Goal: Task Accomplishment & Management: Manage account settings

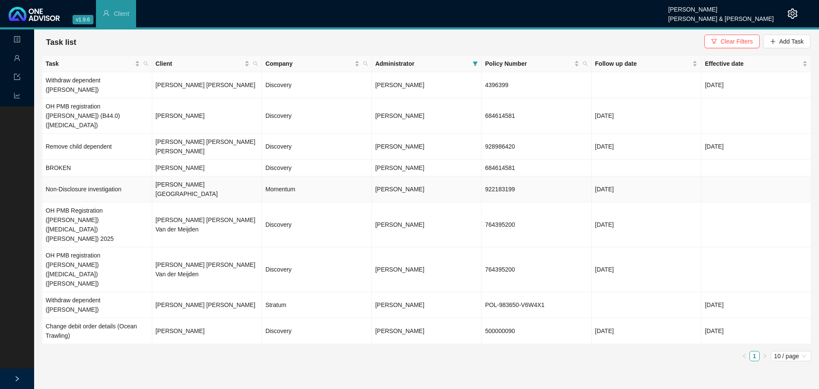
click at [497, 176] on td "922183199" at bounding box center [537, 189] width 110 height 26
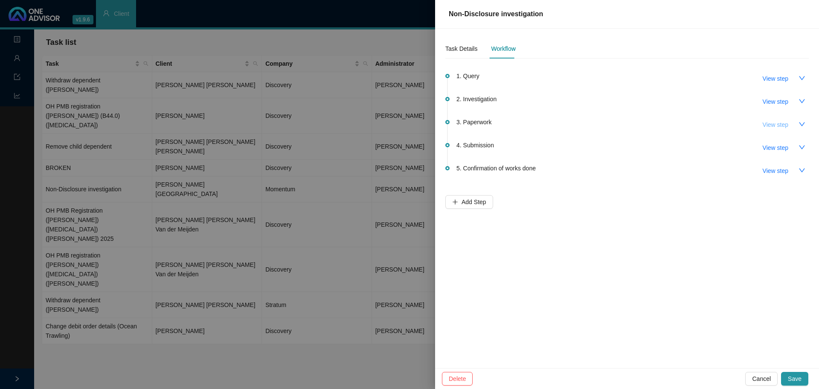
click at [783, 125] on span "View step" at bounding box center [776, 124] width 26 height 9
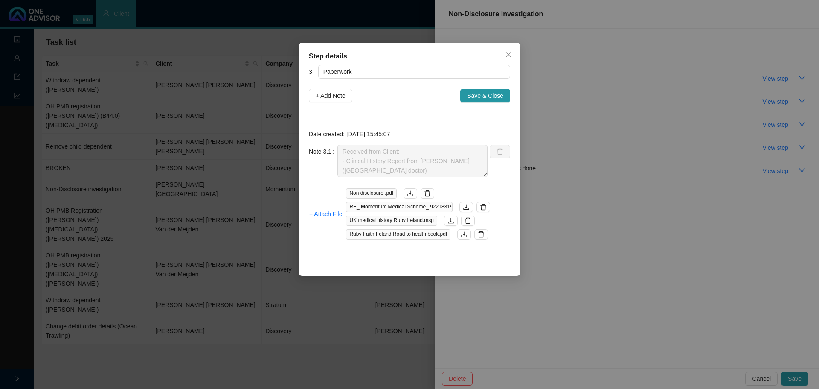
click at [510, 54] on icon "close" at bounding box center [508, 54] width 7 height 7
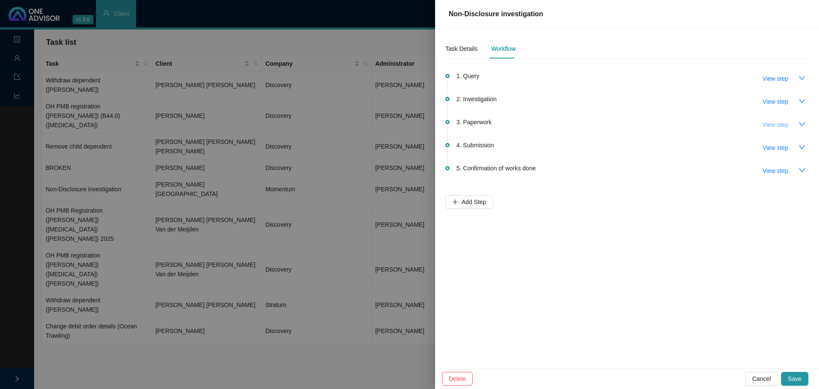
click at [774, 124] on span "View step" at bounding box center [776, 124] width 26 height 9
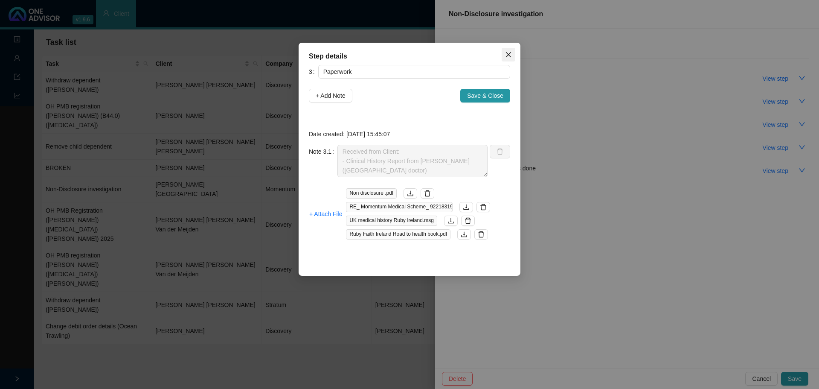
click at [510, 52] on icon "close" at bounding box center [508, 54] width 7 height 7
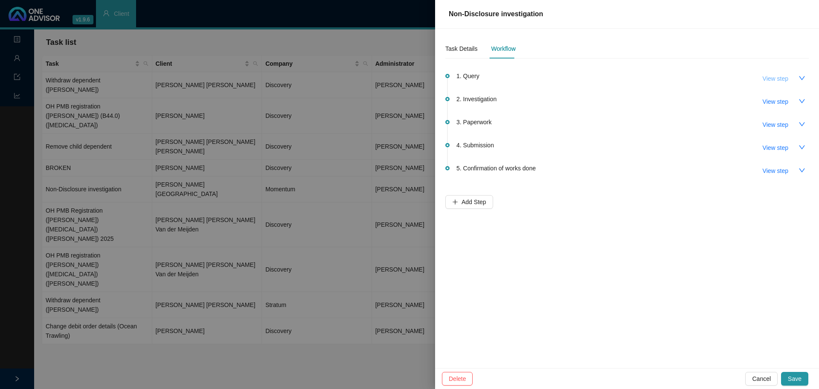
drag, startPoint x: 781, startPoint y: 76, endPoint x: 759, endPoint y: 90, distance: 25.9
click at [780, 76] on span "View step" at bounding box center [776, 78] width 26 height 9
type input "Query"
type textarea "[PERSON_NAME] received an email from MH. They are looking for clinical history …"
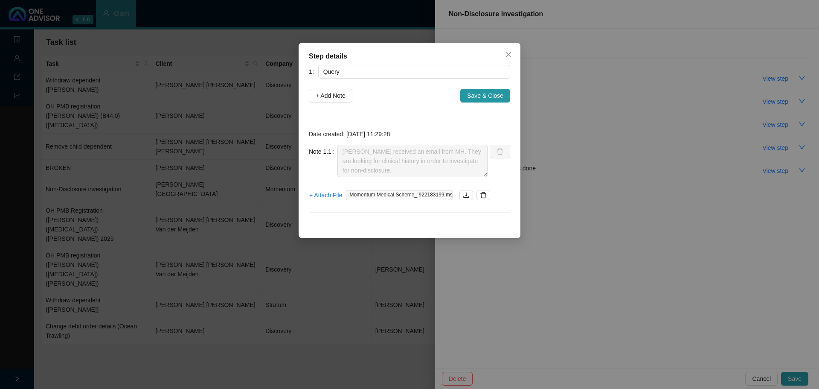
click at [397, 194] on span "Momentum Medical Scheme_ 922183199.msg" at bounding box center [399, 195] width 107 height 10
click at [396, 194] on span "Momentum Medical Scheme_ 922183199.msg" at bounding box center [399, 195] width 107 height 10
click at [511, 53] on icon "close" at bounding box center [508, 54] width 7 height 7
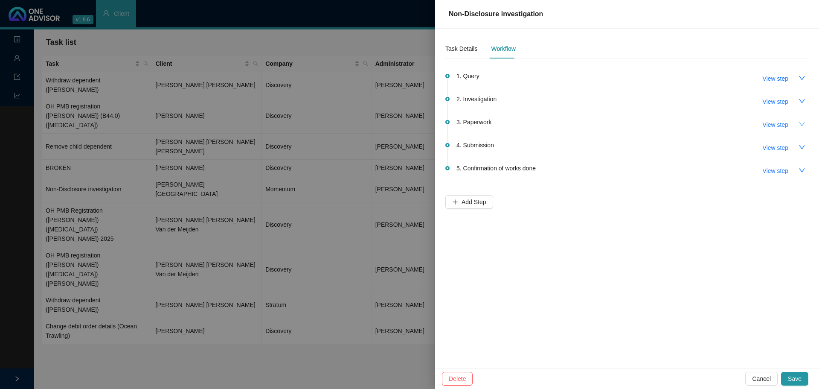
click at [800, 125] on icon "down" at bounding box center [802, 124] width 7 height 7
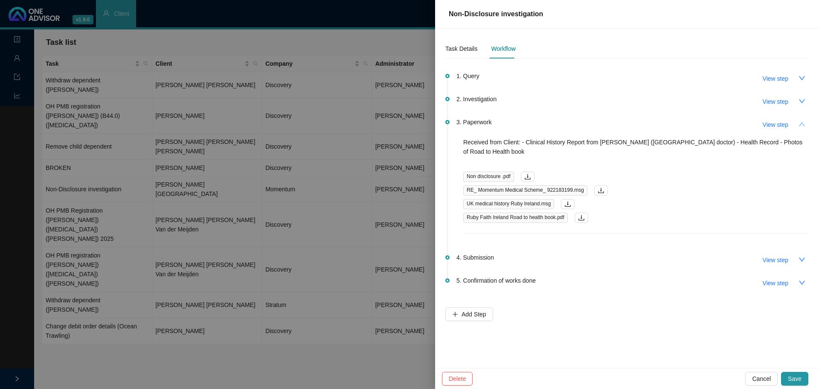
click at [481, 171] on span "Non disclosure .pdf" at bounding box center [488, 176] width 51 height 10
click at [529, 173] on icon "download" at bounding box center [527, 176] width 7 height 7
click at [524, 212] on span "Ruby Faith Ireland Road to health book.pdf" at bounding box center [515, 217] width 105 height 10
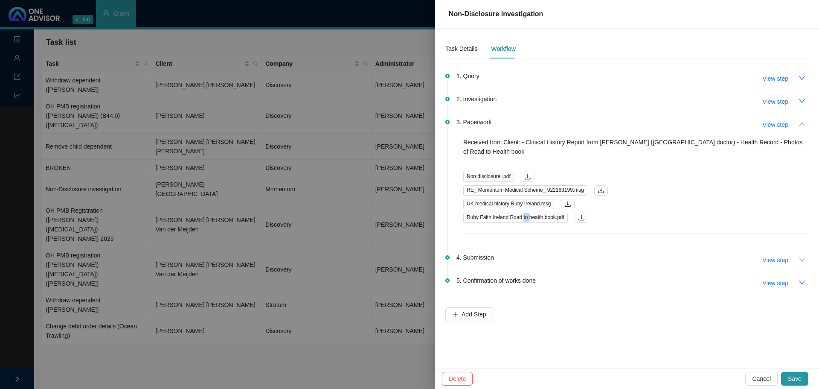
click at [801, 256] on icon "down" at bounding box center [802, 259] width 7 height 7
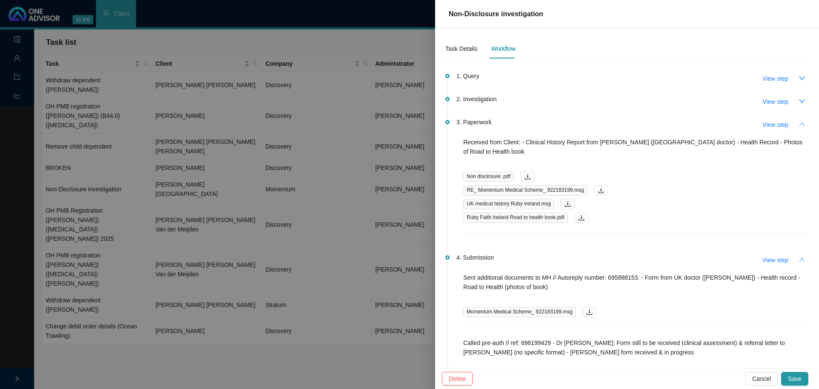
click at [520, 140] on p "Received from Client: - Clinical History Report from [PERSON_NAME] ([GEOGRAPHIC…" at bounding box center [636, 146] width 346 height 19
click at [768, 125] on span "View step" at bounding box center [776, 124] width 26 height 9
type input "Paperwork"
type textarea "Received from Client: - Clinical History Report from [PERSON_NAME] ([GEOGRAPHIC…"
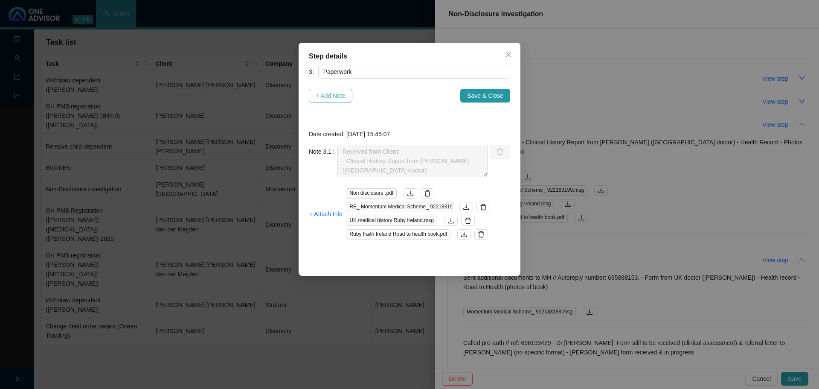
click at [325, 96] on span "+ Add Note" at bounding box center [331, 95] width 30 height 9
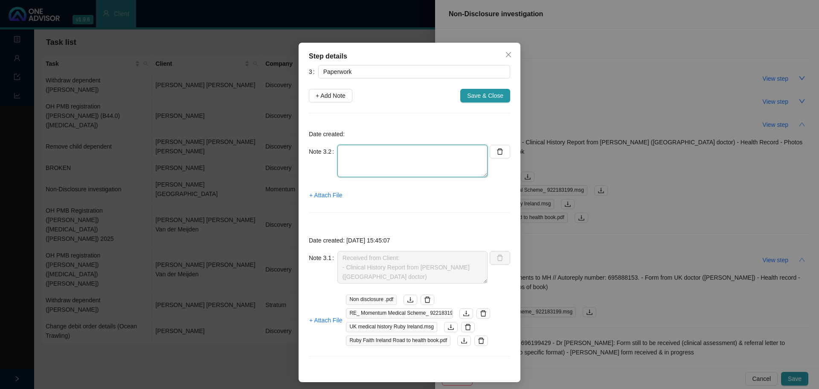
click at [341, 159] on textarea at bounding box center [412, 161] width 150 height 32
type textarea "c"
click at [357, 159] on textarea at bounding box center [412, 161] width 150 height 32
drag, startPoint x: 366, startPoint y: 145, endPoint x: 368, endPoint y: 151, distance: 5.9
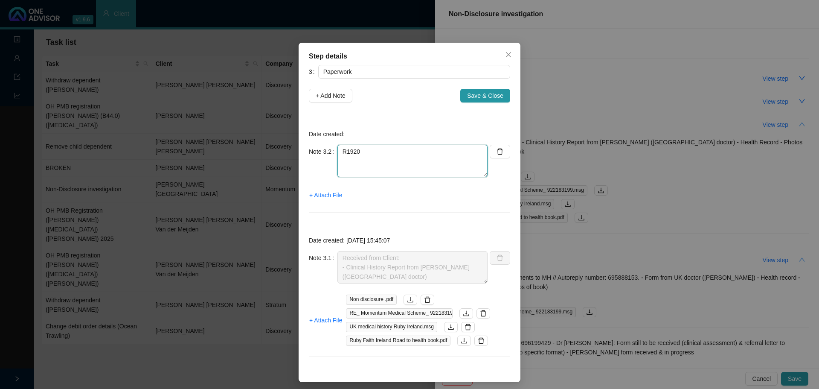
click at [367, 150] on textarea "R1920" at bounding box center [412, 161] width 150 height 32
click at [339, 152] on textarea "R1920: co-payment" at bounding box center [412, 161] width 150 height 32
drag, startPoint x: 405, startPoint y: 160, endPoint x: 397, endPoint y: 152, distance: 12.1
click at [406, 160] on textarea "Auth approved (148693643) R1920: co-payment" at bounding box center [412, 161] width 150 height 32
drag, startPoint x: 380, startPoint y: 152, endPoint x: 386, endPoint y: 151, distance: 5.6
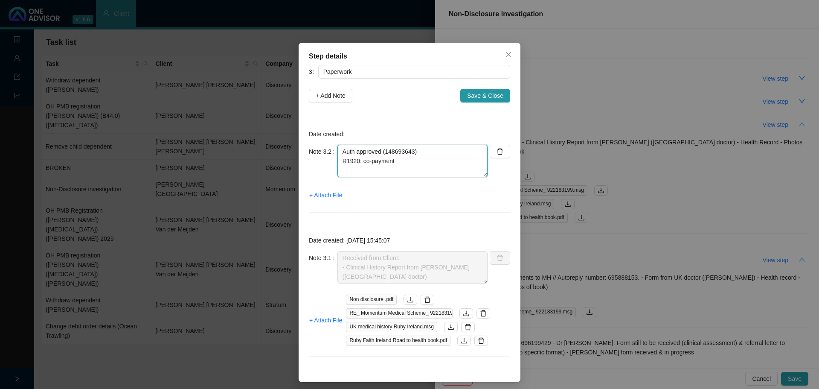
click at [381, 152] on textarea "Auth approved (148693643) R1920: co-payment" at bounding box center [412, 161] width 150 height 32
click at [383, 151] on textarea "Auth approved (148693643) R1920: co-payment" at bounding box center [412, 161] width 150 height 32
click at [435, 154] on textarea "Auth approved (No. 148693643) R1920: co-payment" at bounding box center [412, 161] width 150 height 32
click at [408, 162] on textarea "Auth approved (No. 148693643) R1920: co-payment" at bounding box center [412, 161] width 150 height 32
drag, startPoint x: 321, startPoint y: 57, endPoint x: 246, endPoint y: 58, distance: 75.1
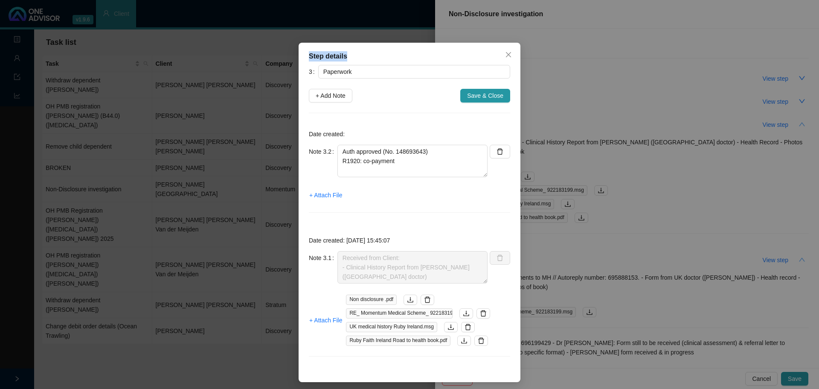
click at [246, 58] on div "Step details 3 Paperwork + Add Note Save & Close Date created: Note 3.2 Auth ap…" at bounding box center [409, 194] width 819 height 389
click at [386, 55] on div "Step details" at bounding box center [409, 56] width 201 height 10
click at [360, 166] on textarea "Auth approved (No. 148693643) R1920: co-payment" at bounding box center [412, 161] width 150 height 32
drag, startPoint x: 383, startPoint y: 174, endPoint x: 412, endPoint y: 177, distance: 29.2
click at [385, 175] on textarea "Auth approved (No. 148693643) R1920: Co-payment" at bounding box center [412, 161] width 150 height 32
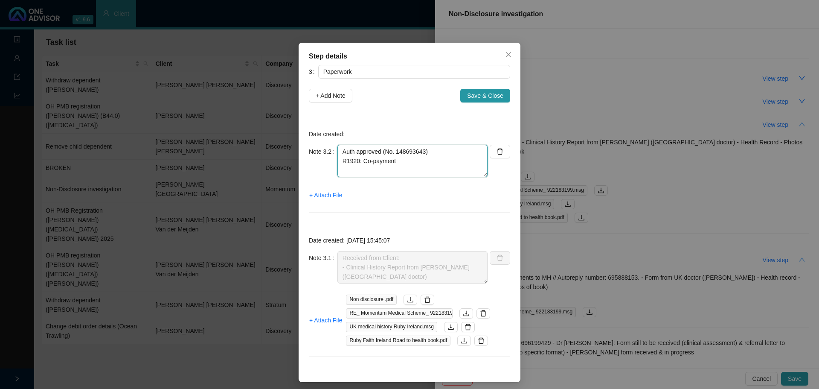
click at [411, 166] on textarea "Auth approved (No. 148693643) R1920: Co-payment" at bounding box center [412, 161] width 150 height 32
click at [459, 171] on textarea "Auth approved (No. 148693643) R1920: Co-payment Call ref: [PHONE_NUMBER]" at bounding box center [412, 161] width 150 height 32
type textarea "Auth approved (No. 148693643) R1920: Co-payment Call ref: [PHONE_NUMBER]"
click at [325, 193] on span "+ Attach File" at bounding box center [325, 194] width 33 height 9
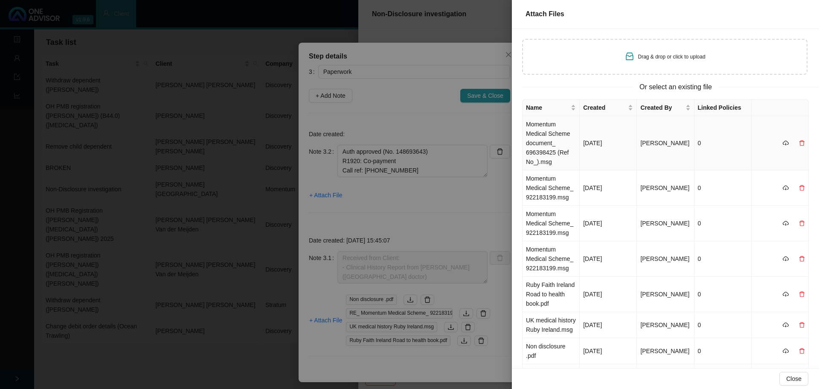
click at [560, 143] on td "Momentum Medical Scheme document_ 696398425 (Ref No_).msg" at bounding box center [551, 143] width 57 height 54
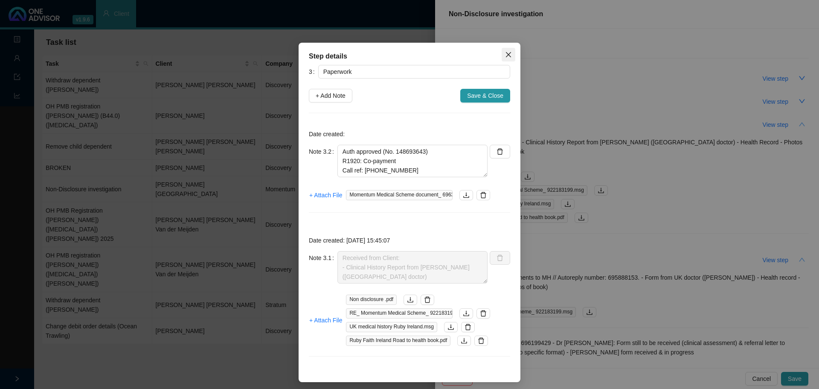
click at [509, 55] on icon "close" at bounding box center [508, 54] width 7 height 7
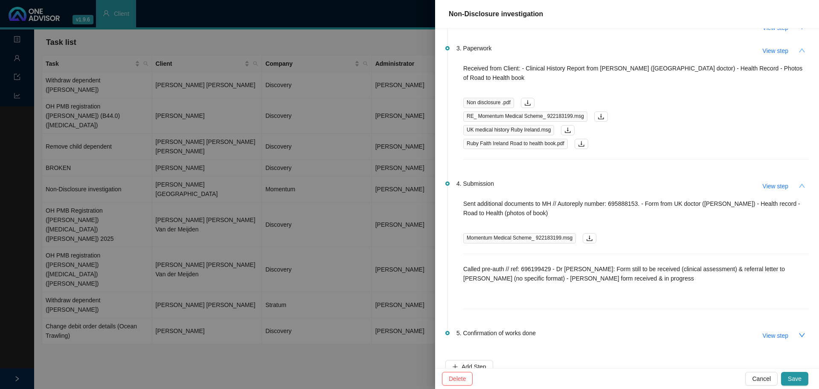
scroll to position [80, 0]
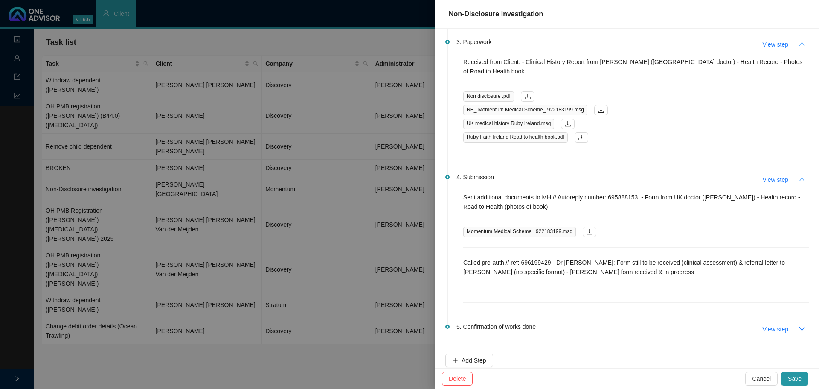
click at [583, 266] on p "Called pre-auth // ref: 696199429 - Dr [PERSON_NAME]: Form still to be received…" at bounding box center [636, 267] width 346 height 19
click at [636, 234] on div "Sent additional documents to MH // Autoreply number: 695888153. - Form from UK …" at bounding box center [636, 219] width 346 height 55
click at [796, 377] on span "Save" at bounding box center [795, 378] width 14 height 9
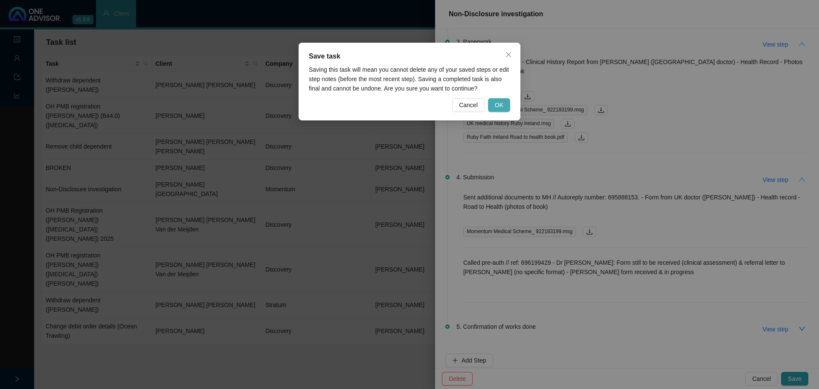
click at [500, 101] on span "OK" at bounding box center [499, 104] width 9 height 9
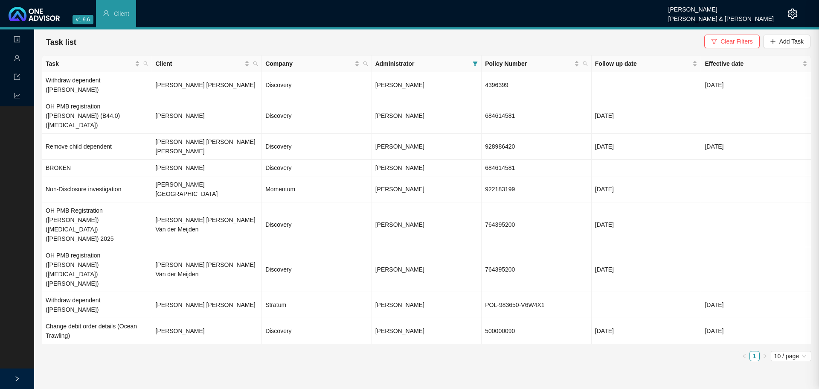
scroll to position [0, 0]
click at [172, 176] on td "[PERSON_NAME][GEOGRAPHIC_DATA]" at bounding box center [207, 189] width 110 height 26
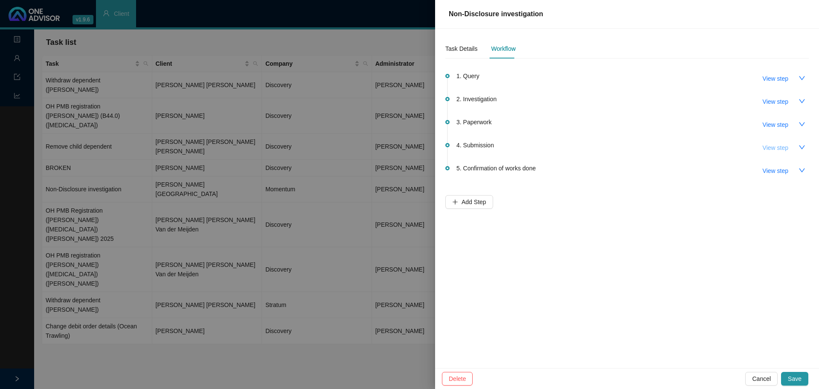
click at [774, 145] on span "View step" at bounding box center [776, 147] width 26 height 9
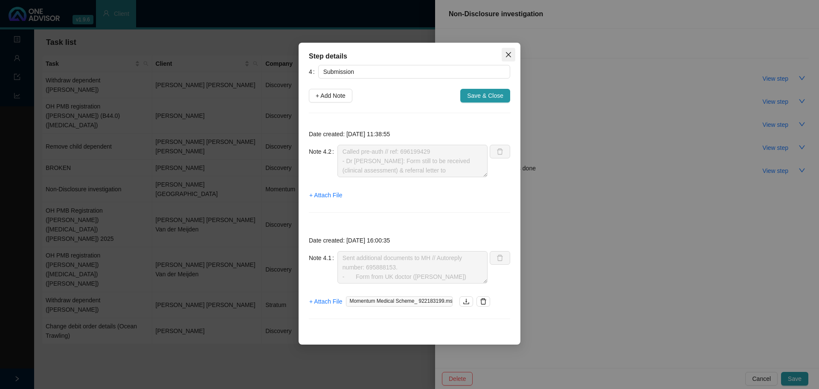
click at [503, 53] on span "Close" at bounding box center [509, 54] width 14 height 7
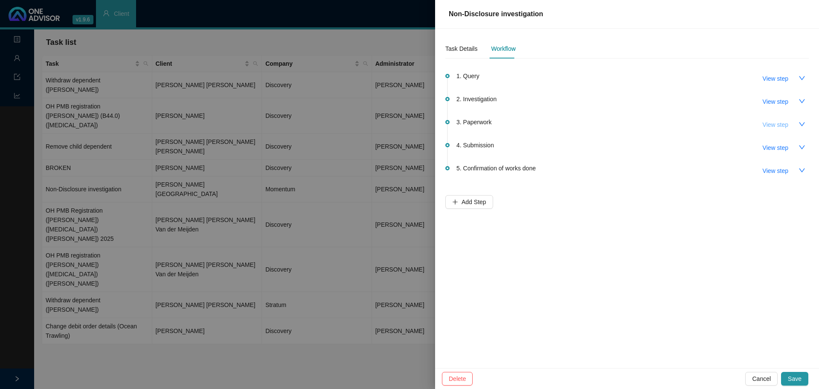
click at [771, 124] on span "View step" at bounding box center [776, 124] width 26 height 9
type input "Paperwork"
type textarea "Received from Client: - Clinical History Report from [PERSON_NAME] ([GEOGRAPHIC…"
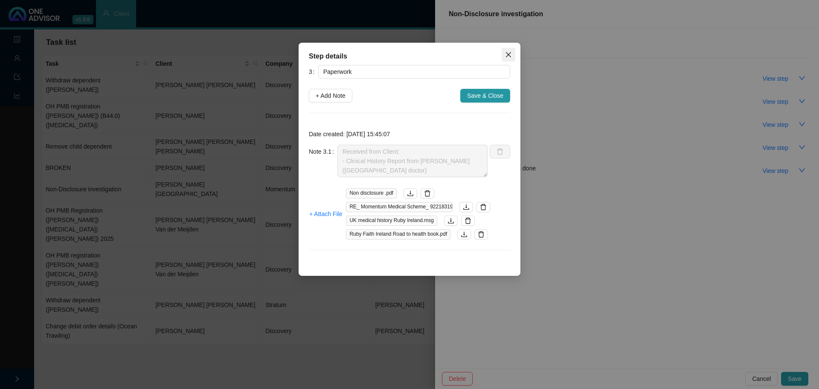
click at [507, 54] on icon "close" at bounding box center [508, 54] width 7 height 7
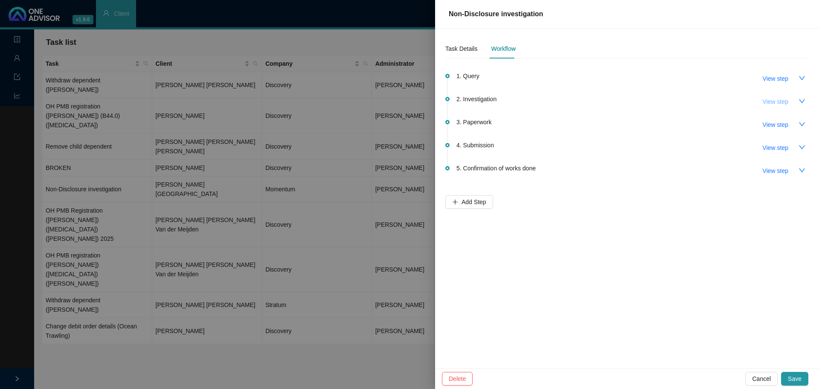
click at [781, 103] on span "View step" at bounding box center [776, 101] width 26 height 9
type input "Investigation"
type textarea "Called Dr [PERSON_NAME] - Ear, Nose and Throat Surgeon 0333302456 // Unable to …"
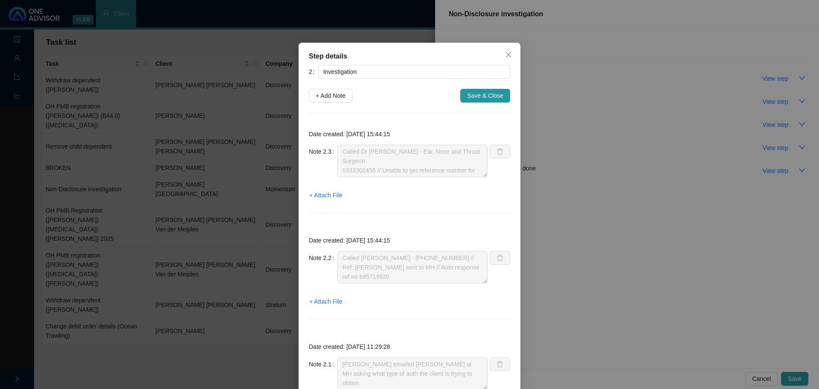
click at [505, 51] on icon "close" at bounding box center [508, 54] width 7 height 7
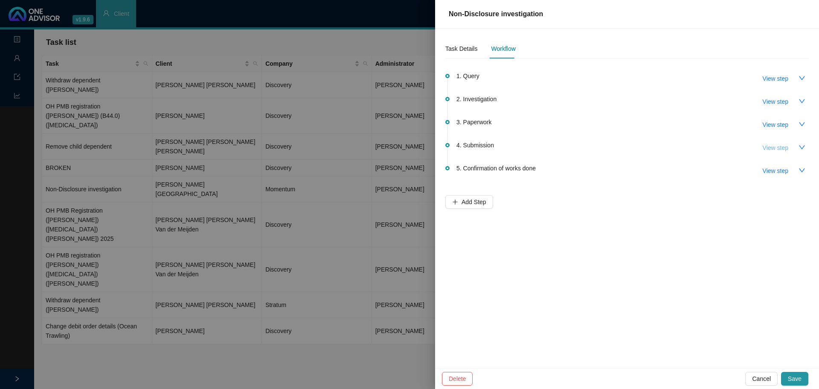
click at [773, 147] on span "View step" at bounding box center [776, 147] width 26 height 9
type input "Submission"
type textarea "Called pre-auth // ref: 696199429 - Dr [PERSON_NAME]: Form still to be received…"
type textarea "Sent additional documents to MH // Autoreply number: 695888153. - Form from UK …"
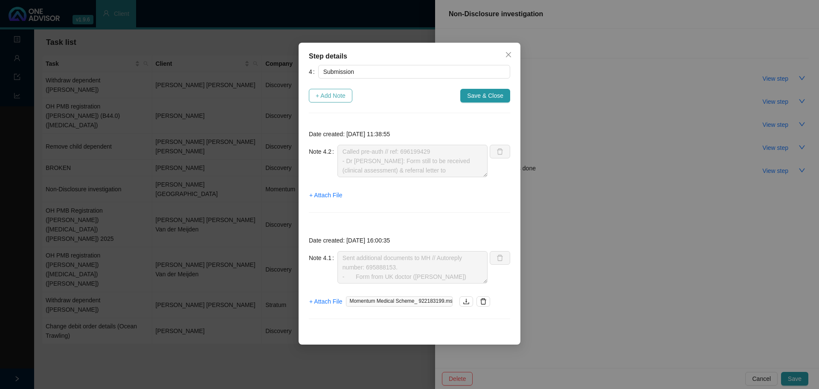
click at [334, 95] on span "+ Add Note" at bounding box center [331, 95] width 30 height 9
type textarea "Called pre-auth // ref: 696199429 - Dr [PERSON_NAME]: Form still to be received…"
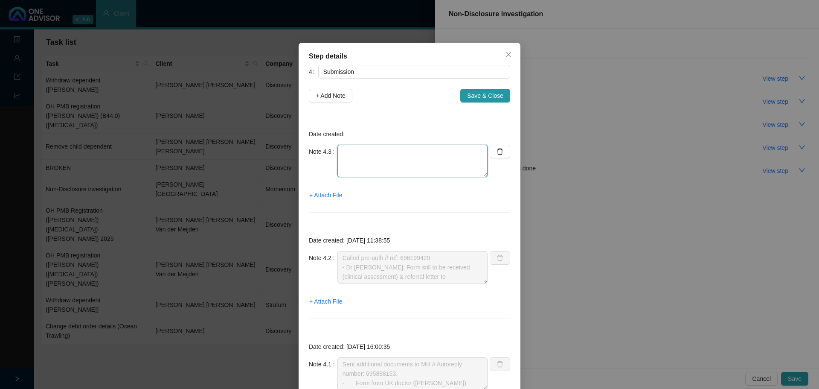
click at [350, 163] on textarea at bounding box center [412, 161] width 150 height 32
click at [454, 151] on textarea "Called pre-auth. Loaded and approved. R1920 co-payment." at bounding box center [412, 161] width 150 height 32
drag, startPoint x: 381, startPoint y: 176, endPoint x: 385, endPoint y: 176, distance: 4.3
click at [381, 176] on textarea "Called pre-auth. Loaded and approved (Auth no. R1920 co-payment." at bounding box center [412, 161] width 150 height 32
click at [395, 161] on textarea "Called pre-auth. Loaded and approved (Auth no. R1920 co-payment." at bounding box center [412, 161] width 150 height 32
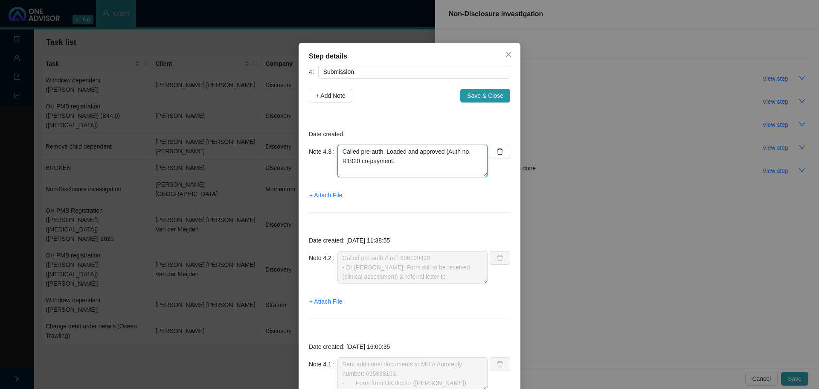
click at [471, 152] on textarea "Called pre-auth. Loaded and approved (Auth no. R1920 co-payment." at bounding box center [412, 161] width 150 height 32
click at [399, 171] on textarea "Called pre-auth. Loaded and approved (Auth no. 148693643) R1920 co-payment." at bounding box center [412, 161] width 150 height 32
type textarea "Called pre-auth. Loaded and approved (Auth no. 148693643) R1920 co-payment. Cal…"
click at [320, 195] on span "+ Attach File" at bounding box center [325, 194] width 33 height 9
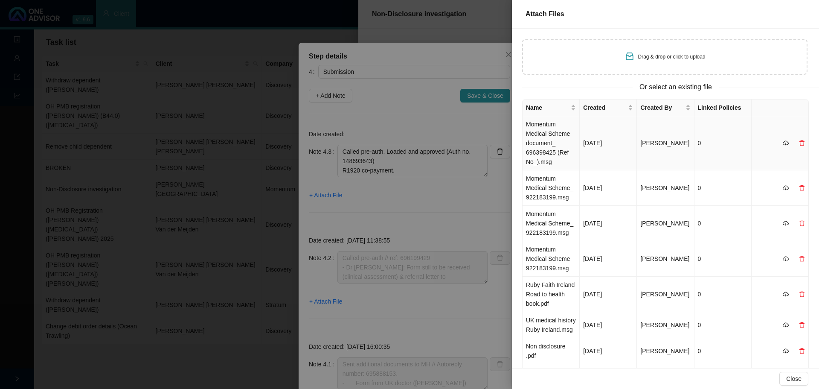
click at [557, 145] on td "Momentum Medical Scheme document_ 696398425 (Ref No_).msg" at bounding box center [551, 143] width 57 height 54
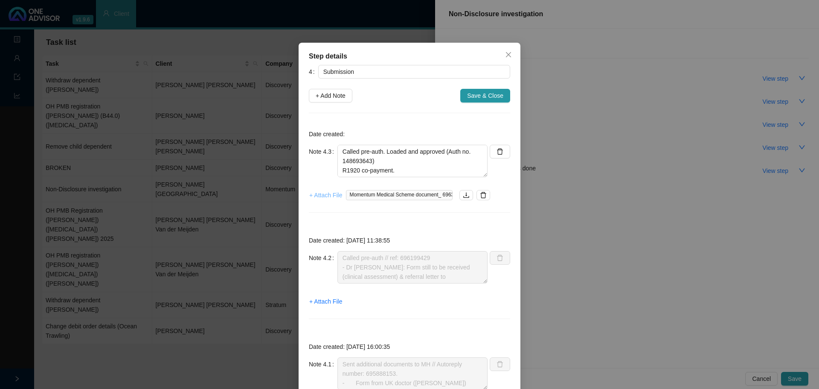
click at [321, 194] on span "+ Attach File" at bounding box center [325, 194] width 33 height 9
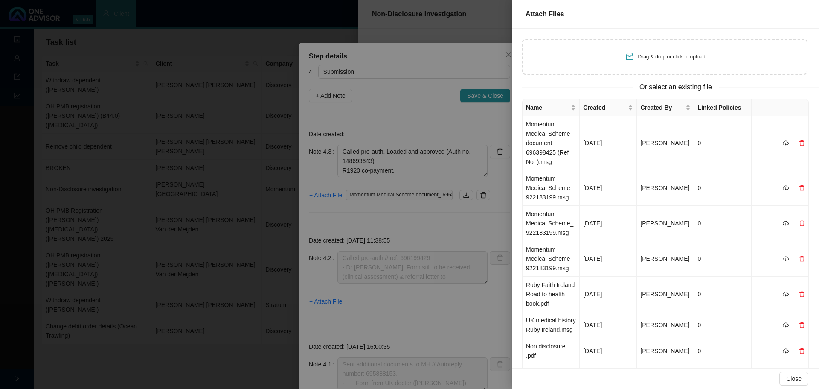
click at [672, 62] on div "Drag & drop or click to upload" at bounding box center [665, 57] width 81 height 12
type input "C:\fakepath\696398425_1_0.pdf"
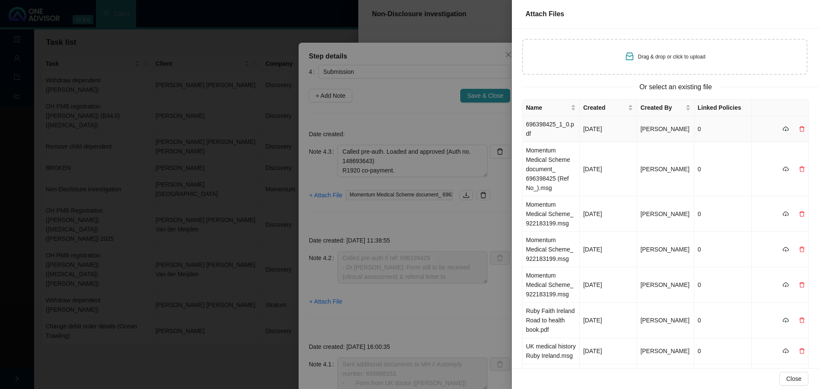
click at [542, 128] on td "696398425_1_0.pdf" at bounding box center [551, 129] width 57 height 26
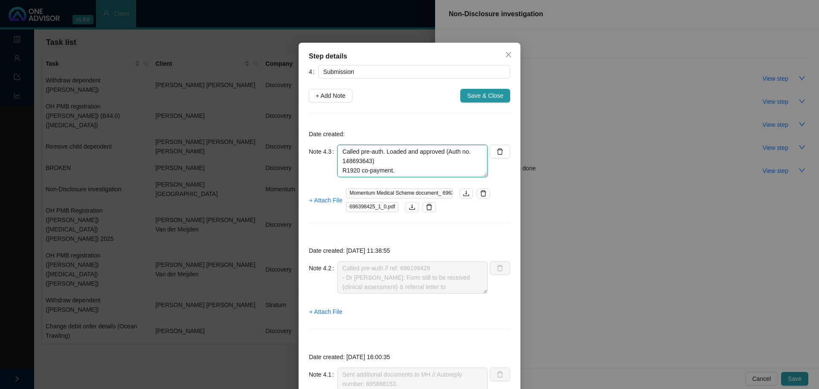
click at [442, 152] on textarea "Called pre-auth. Loaded and approved (Auth no. 148693643) R1920 co-payment. Cal…" at bounding box center [412, 161] width 150 height 32
click at [396, 169] on textarea "Called pre-auth. Loaded and approved (Auth no. 148693643) R1920 co-payment. Cal…" at bounding box center [412, 161] width 150 height 32
click at [381, 151] on textarea "Called pre-auth. Loaded and approved (Auth no. 148693643) R1920 co-payment Call…" at bounding box center [412, 161] width 150 height 32
click at [390, 153] on textarea "Called pre-auth // Loaded and approved (Auth no. 148693643) R1920 co-payment Ca…" at bounding box center [412, 161] width 150 height 32
click at [435, 166] on textarea "Called pre-auth // loaded and approved (Auth no. 148693643) R1920 co-payment Ca…" at bounding box center [412, 161] width 150 height 32
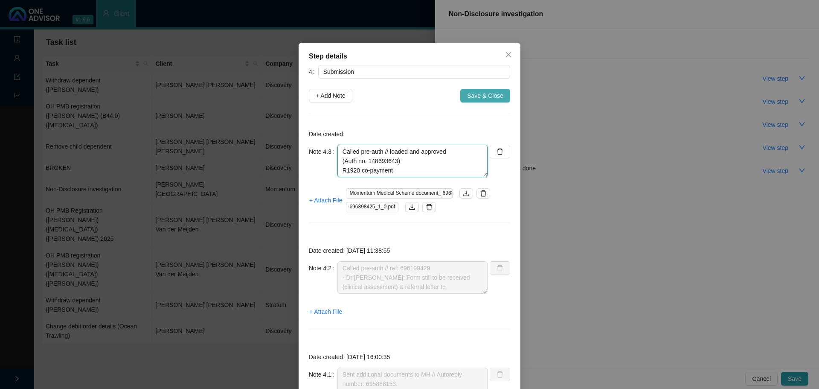
type textarea "Called pre-auth // loaded and approved (Auth no. 148693643) R1920 co-payment Ca…"
click at [483, 99] on span "Save & Close" at bounding box center [485, 95] width 36 height 9
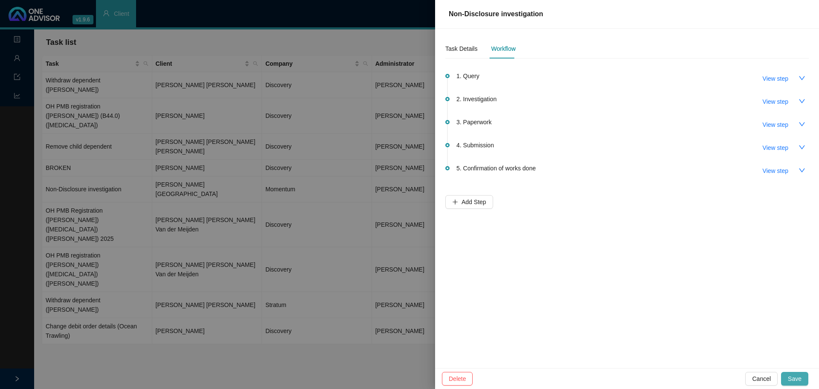
click at [798, 378] on span "Save" at bounding box center [795, 378] width 14 height 9
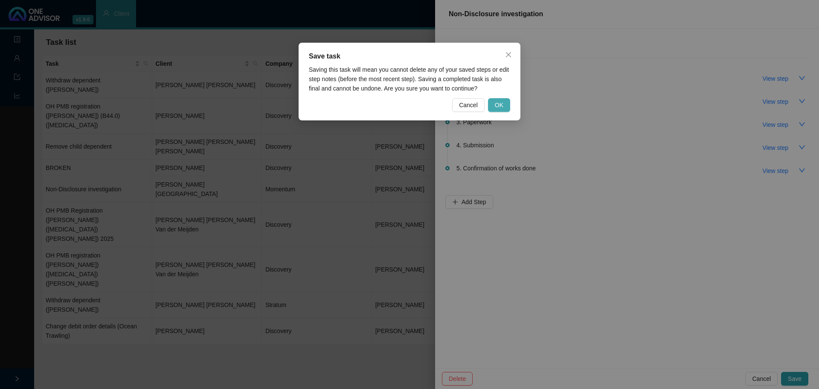
click at [498, 104] on span "OK" at bounding box center [499, 104] width 9 height 9
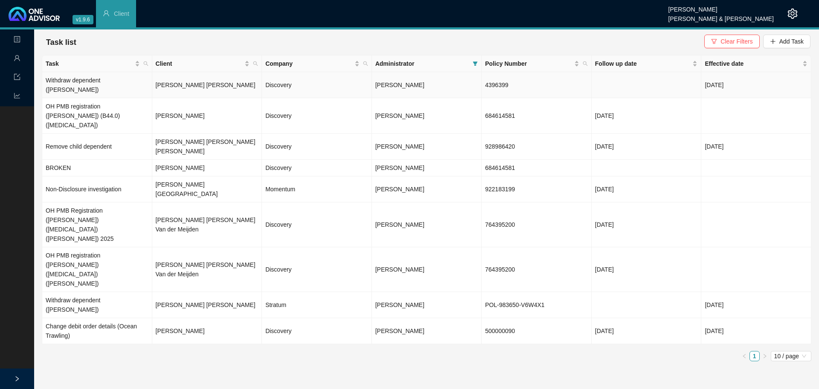
click at [174, 81] on td "[PERSON_NAME] [PERSON_NAME]" at bounding box center [207, 85] width 110 height 26
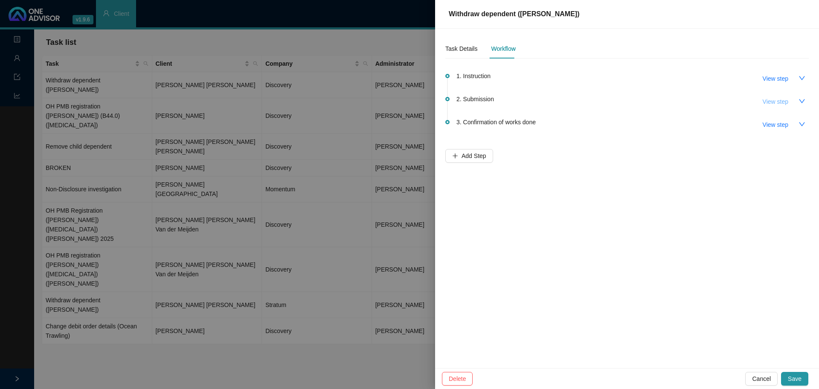
click at [769, 104] on span "View step" at bounding box center [776, 101] width 26 height 9
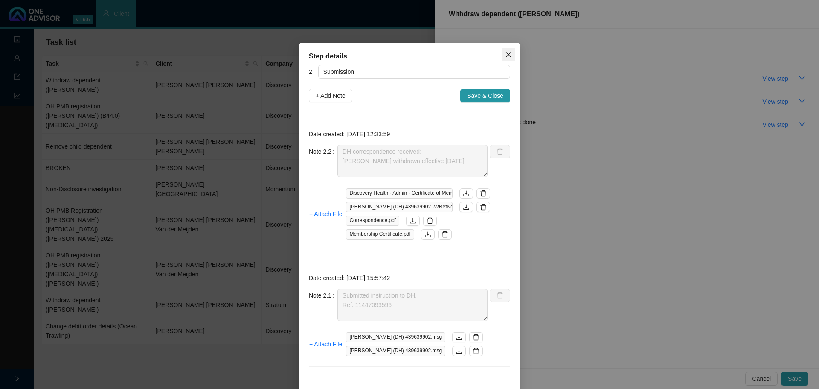
click at [505, 56] on icon "close" at bounding box center [508, 54] width 7 height 7
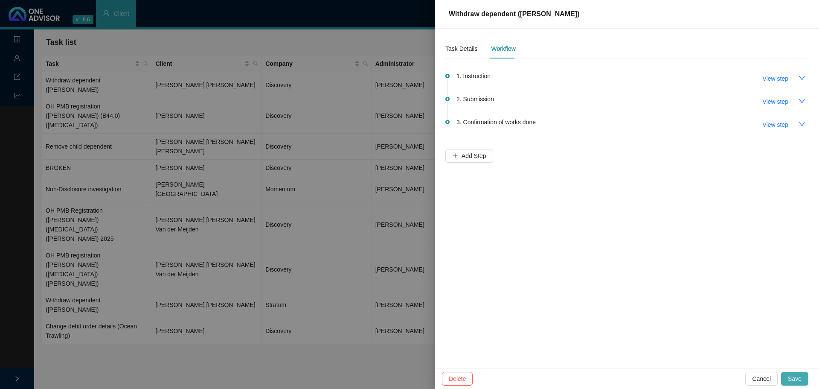
click at [786, 378] on button "Save" at bounding box center [794, 379] width 27 height 14
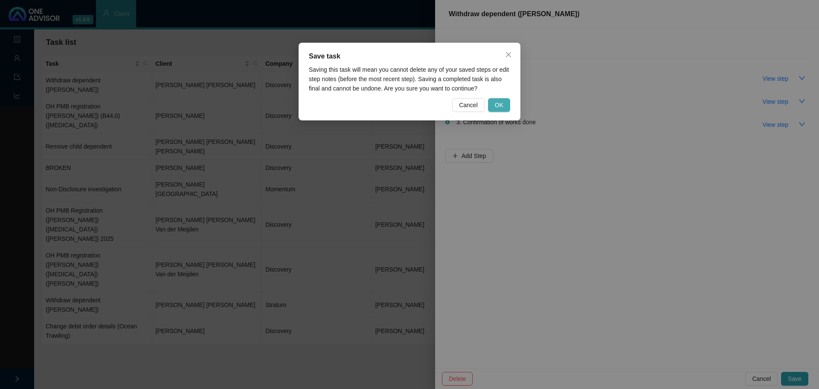
click at [506, 107] on button "OK" at bounding box center [499, 105] width 22 height 14
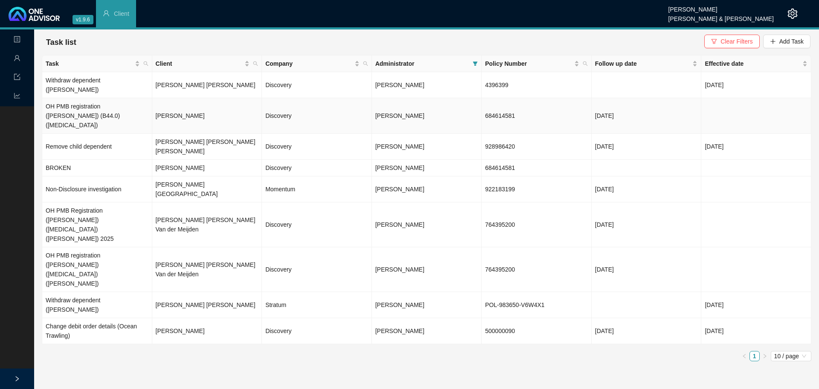
click at [618, 102] on td "[DATE]" at bounding box center [647, 115] width 110 height 35
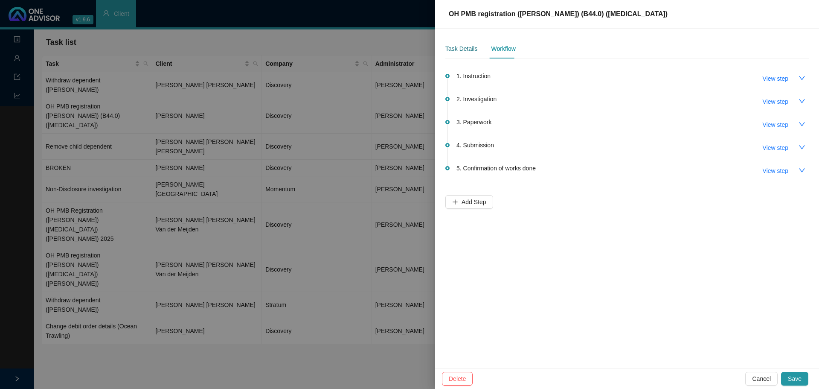
click at [459, 49] on div "Task Details" at bounding box center [461, 48] width 32 height 9
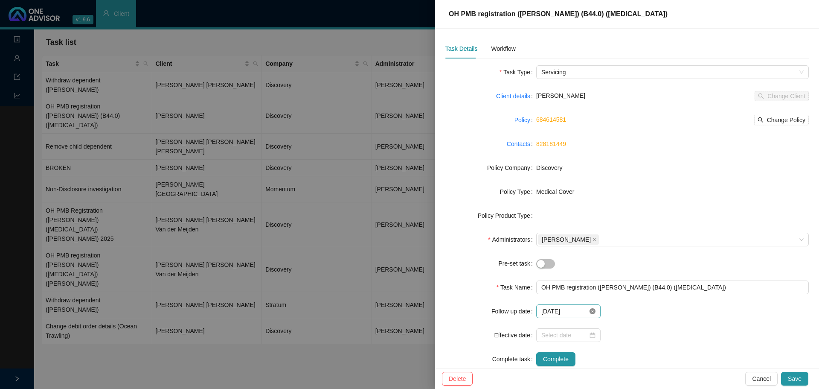
click at [590, 310] on icon "close-circle" at bounding box center [593, 311] width 6 height 6
click at [590, 311] on div at bounding box center [568, 310] width 54 height 9
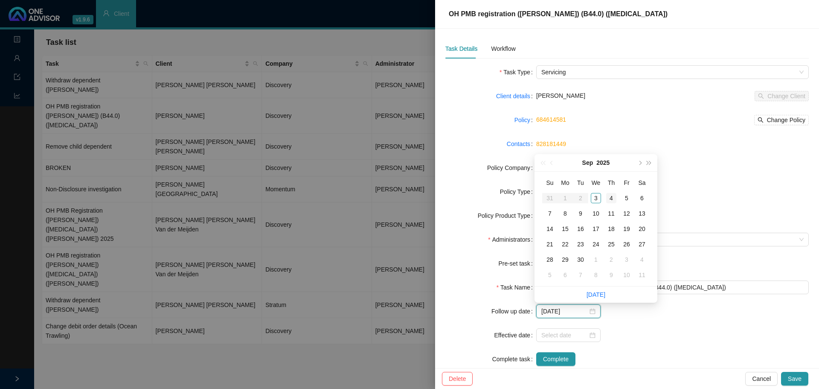
type input "[DATE]"
click at [611, 197] on div "4" at bounding box center [611, 198] width 10 height 10
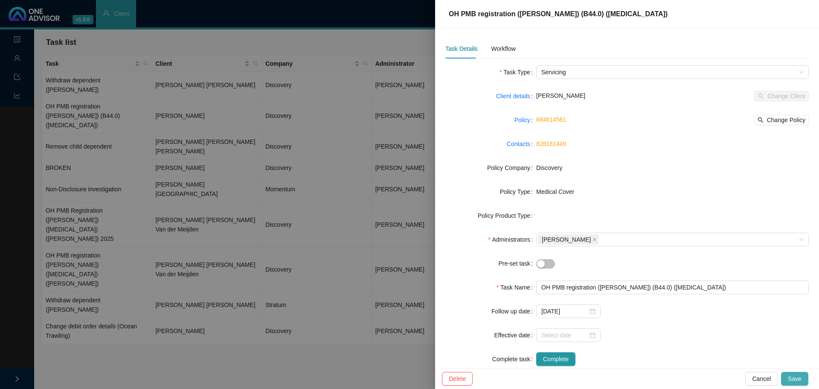
click at [796, 378] on span "Save" at bounding box center [795, 378] width 14 height 9
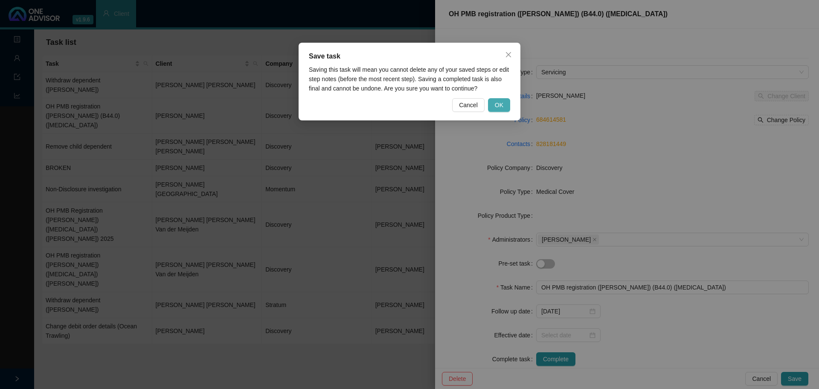
click at [499, 100] on button "OK" at bounding box center [499, 105] width 22 height 14
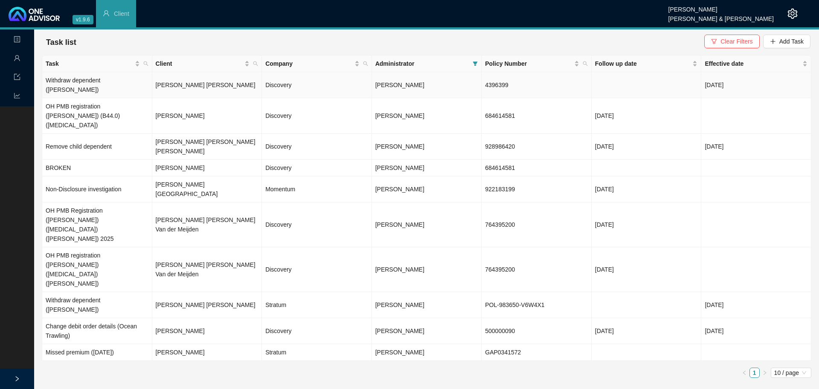
click at [142, 85] on td "Withdraw dependent ([PERSON_NAME])" at bounding box center [97, 85] width 110 height 26
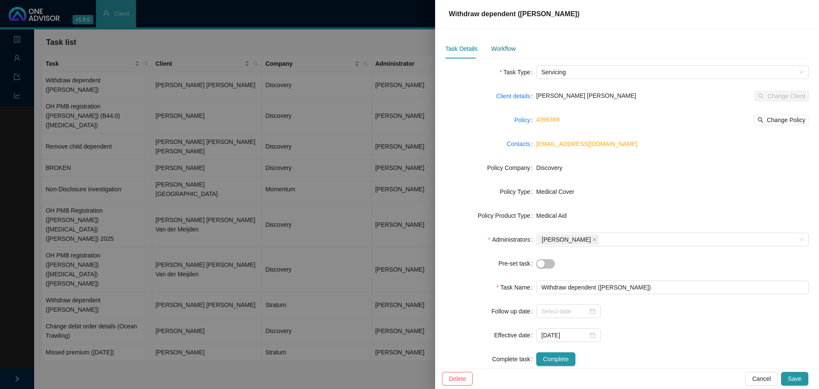
click at [508, 47] on div "Workflow" at bounding box center [503, 48] width 24 height 9
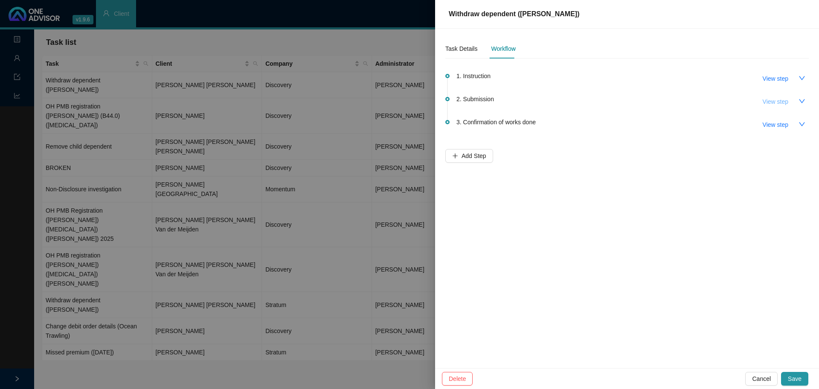
click at [768, 102] on span "View step" at bounding box center [776, 101] width 26 height 9
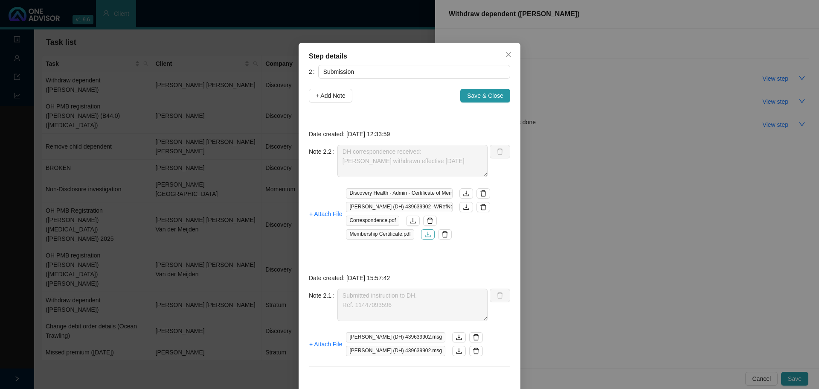
click at [425, 234] on icon "download" at bounding box center [428, 235] width 6 height 6
click at [488, 99] on span "Save & Close" at bounding box center [485, 95] width 36 height 9
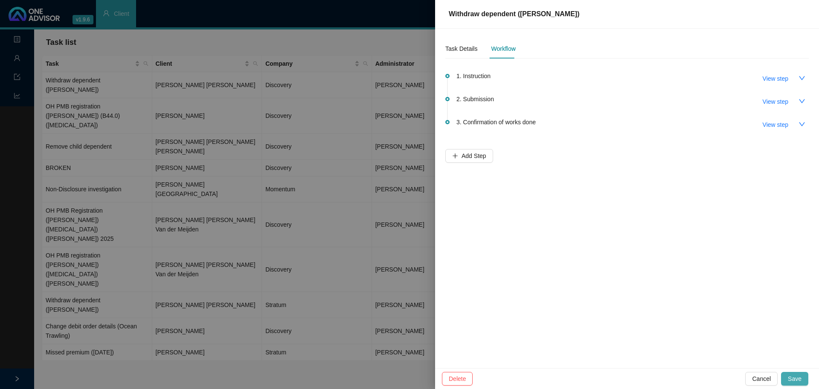
click at [797, 376] on span "Save" at bounding box center [795, 378] width 14 height 9
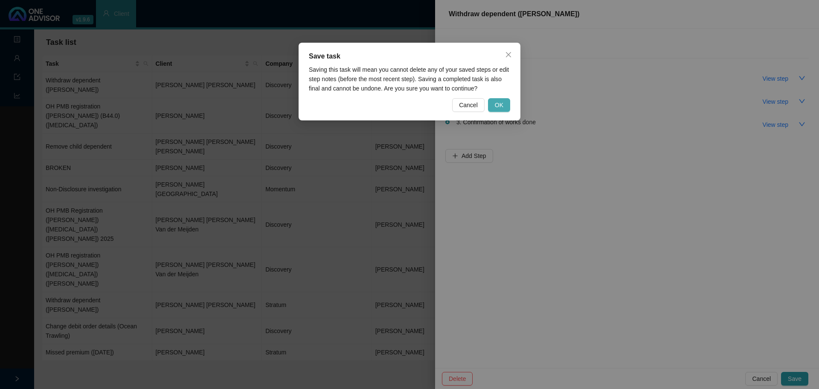
drag, startPoint x: 491, startPoint y: 107, endPoint x: 499, endPoint y: 105, distance: 8.0
click at [495, 106] on button "OK" at bounding box center [499, 105] width 22 height 14
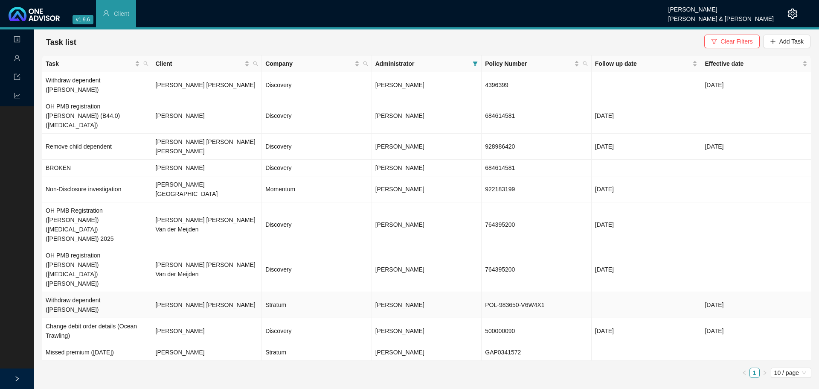
click at [190, 292] on td "[PERSON_NAME] [PERSON_NAME]" at bounding box center [207, 305] width 110 height 26
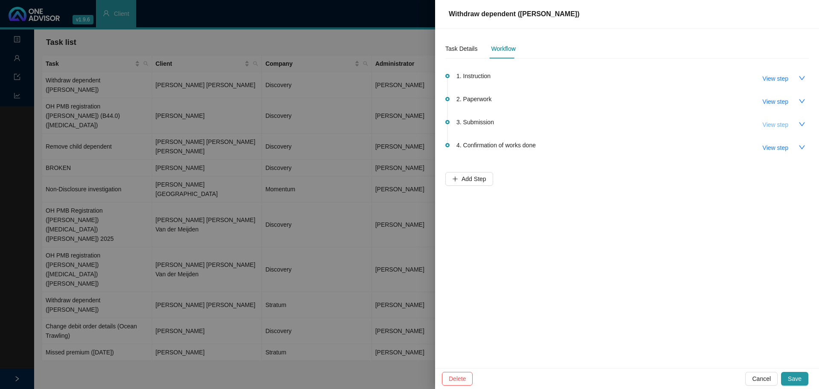
click at [770, 122] on span "View step" at bounding box center [776, 124] width 26 height 9
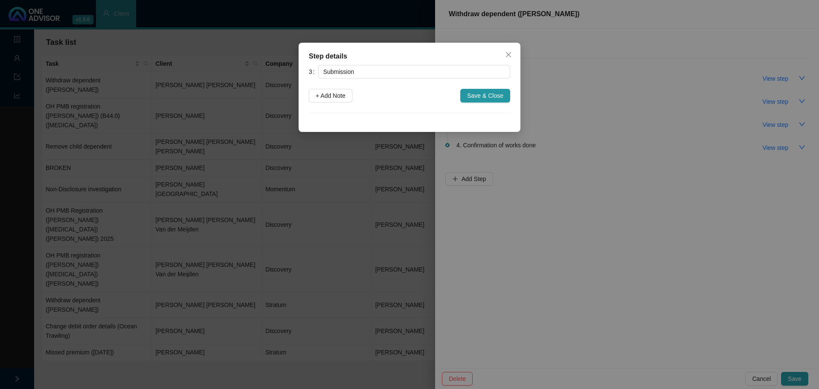
drag, startPoint x: 508, startPoint y: 51, endPoint x: 506, endPoint y: 55, distance: 4.8
click at [508, 50] on button "Close" at bounding box center [509, 55] width 14 height 14
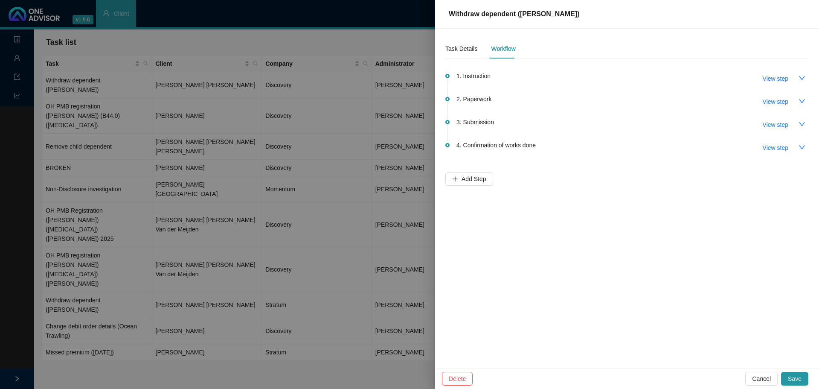
click at [493, 98] on div "2. Paperwork View step" at bounding box center [632, 101] width 352 height 15
click at [772, 102] on span "View step" at bounding box center [776, 101] width 26 height 9
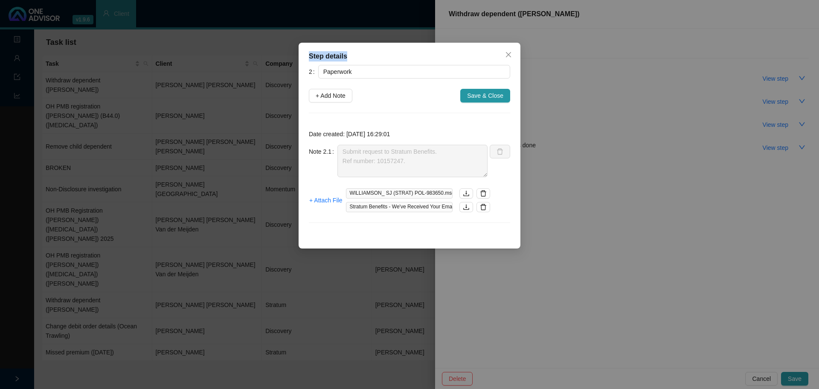
drag, startPoint x: 400, startPoint y: 46, endPoint x: 230, endPoint y: 33, distance: 170.3
click at [230, 33] on div "Step details 2 Paperwork + Add Note Save & Close Date created: [DATE] 16:29:01 …" at bounding box center [409, 194] width 819 height 389
click at [387, 50] on div "Step details 2 Paperwork + Add Note Save & Close Date created: [DATE] 16:29:01 …" at bounding box center [410, 146] width 222 height 206
click at [406, 108] on div "2 Paperwork + Add Note Save & Close Date created: [DATE] 16:29:01 Note 2.1 Subm…" at bounding box center [409, 149] width 201 height 168
click at [507, 53] on icon "close" at bounding box center [508, 54] width 5 height 5
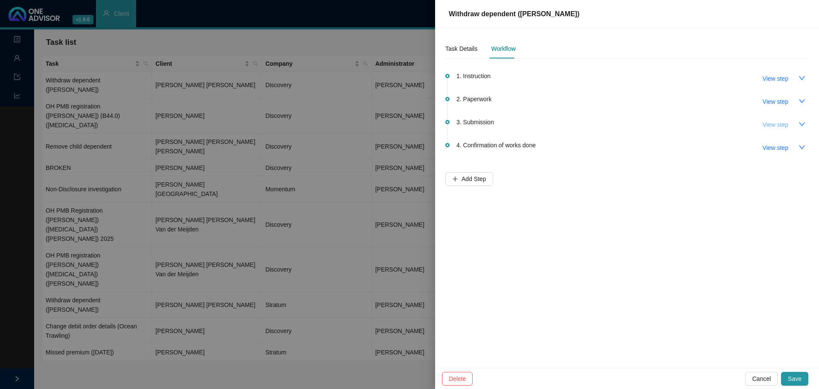
drag, startPoint x: 773, startPoint y: 125, endPoint x: 767, endPoint y: 126, distance: 6.5
click at [773, 125] on span "View step" at bounding box center [776, 124] width 26 height 9
type input "Submission"
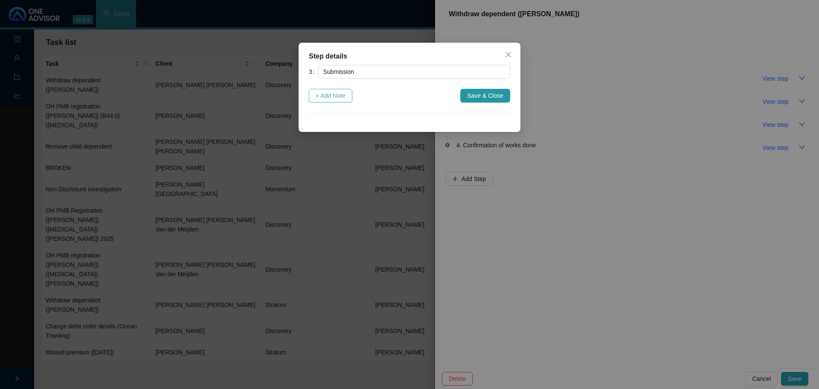
click at [342, 96] on span "+ Add Note" at bounding box center [331, 95] width 30 height 9
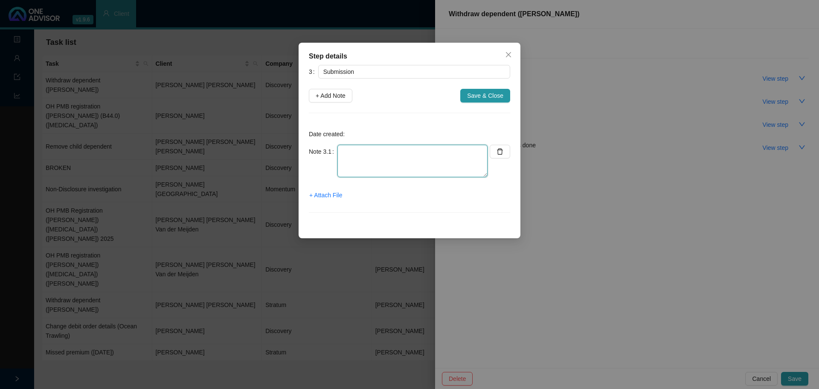
click at [360, 154] on textarea at bounding box center [412, 161] width 150 height 32
click at [322, 198] on span "+ Attach File" at bounding box center [325, 194] width 33 height 9
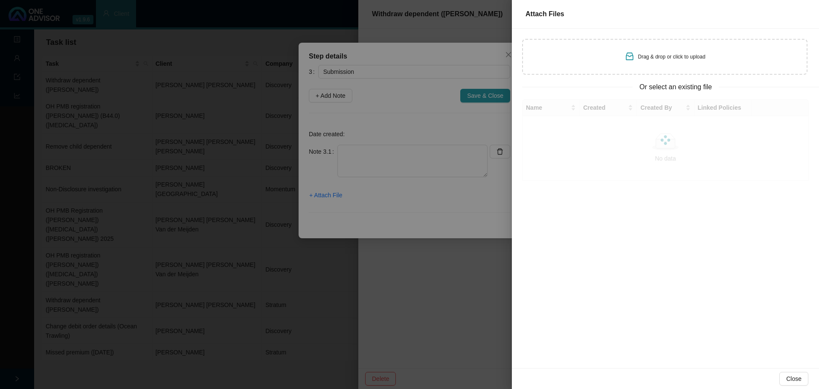
click at [587, 58] on div "Drag & drop or click to upload" at bounding box center [664, 57] width 285 height 36
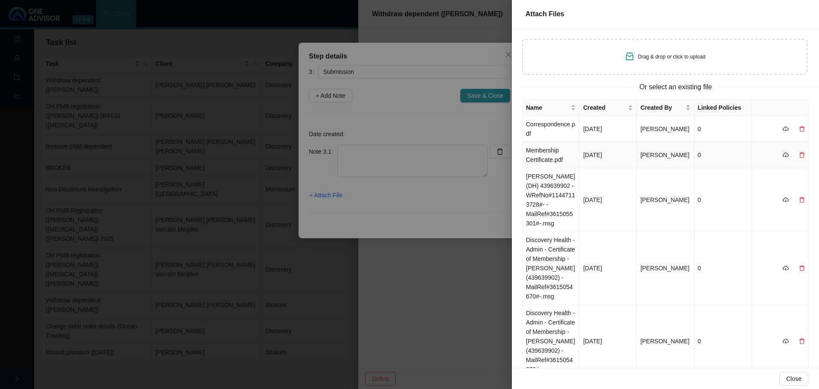
click at [552, 157] on td "Membership Certificate.pdf" at bounding box center [551, 155] width 57 height 26
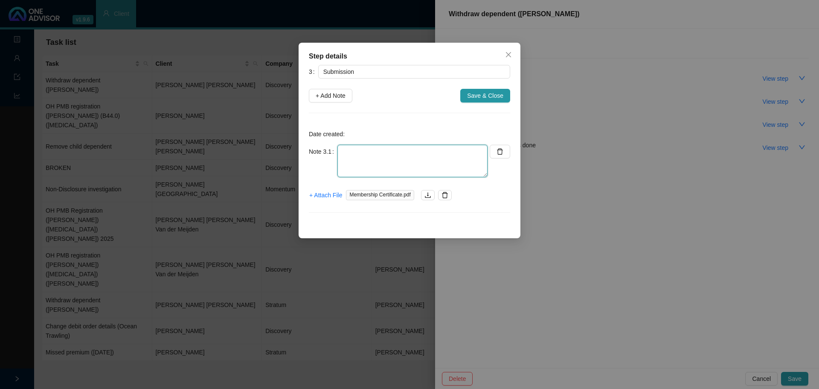
click at [348, 159] on textarea at bounding box center [412, 161] width 150 height 32
drag, startPoint x: 360, startPoint y: 153, endPoint x: 367, endPoint y: 151, distance: 7.2
click at [365, 152] on textarea "Submit to Stratum Benefits" at bounding box center [412, 161] width 150 height 32
click at [334, 198] on span "+ Attach File" at bounding box center [325, 194] width 33 height 9
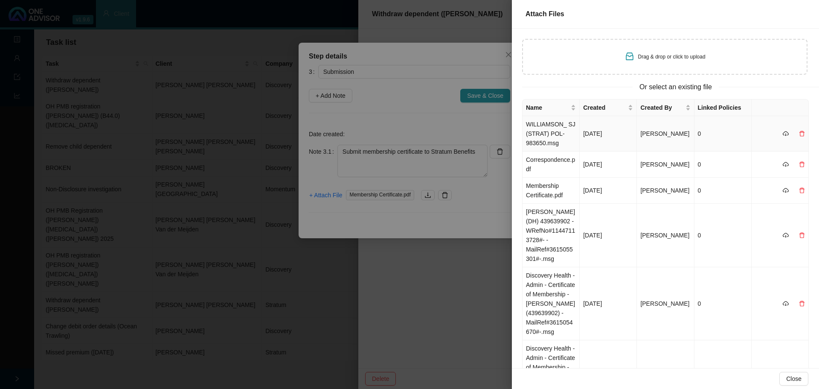
click at [557, 134] on td "WILLIAMSON_ SJ (STRAT) POL-983650.msg" at bounding box center [551, 133] width 57 height 35
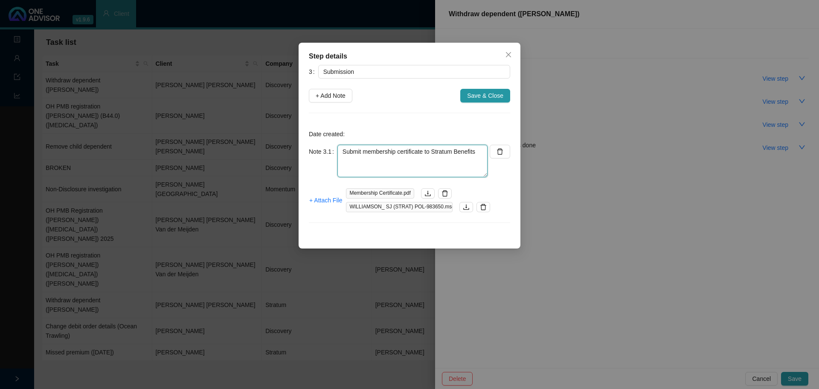
click at [345, 161] on textarea "Submit membership certificate to Stratum Benefits" at bounding box center [412, 161] width 150 height 32
click at [433, 154] on textarea "Submit membership certificate to Stratum Benefits" at bounding box center [412, 161] width 150 height 32
click at [328, 202] on span "+ Attach File" at bounding box center [325, 199] width 33 height 9
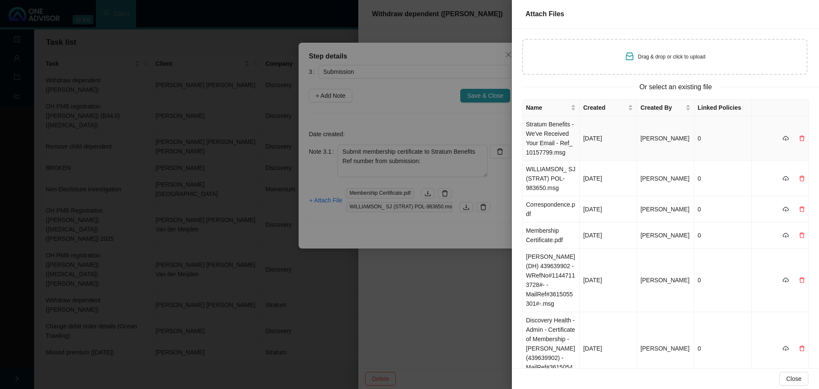
click at [560, 129] on td "Stratum Benefits - We've Received Your Email - Ref_ 10157799.msg" at bounding box center [551, 138] width 57 height 45
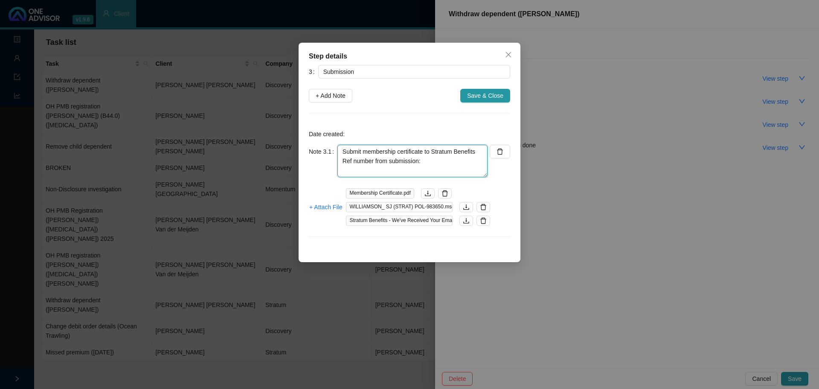
drag, startPoint x: 428, startPoint y: 163, endPoint x: 448, endPoint y: 144, distance: 26.6
click at [430, 163] on textarea "Submit membership certificate to Stratum Benefits Ref number from submission:" at bounding box center [412, 161] width 150 height 32
paste textarea "10157799"
type textarea "Submit membership certificate to Stratum Benefits Ref number from submission: 1…"
click at [487, 97] on span "Save & Close" at bounding box center [485, 95] width 36 height 9
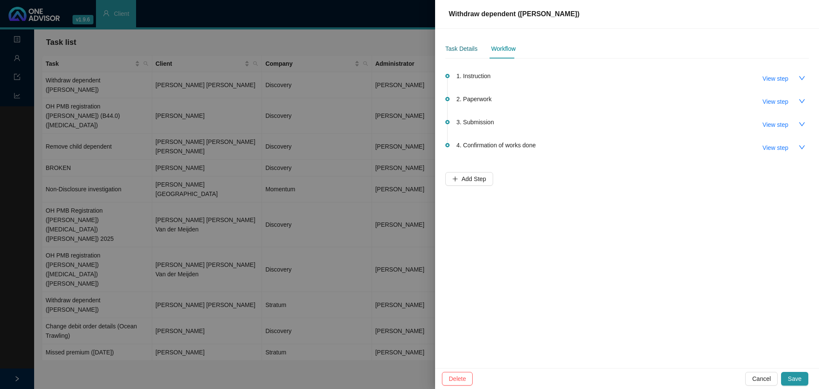
click at [456, 48] on div "Task Details" at bounding box center [461, 48] width 32 height 9
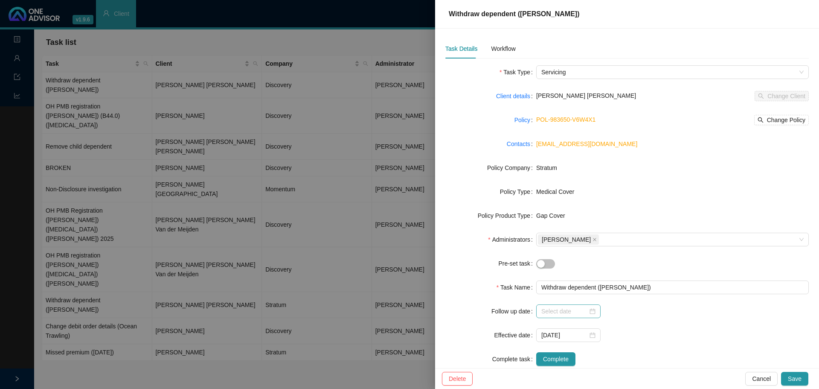
click at [593, 313] on div at bounding box center [568, 310] width 54 height 9
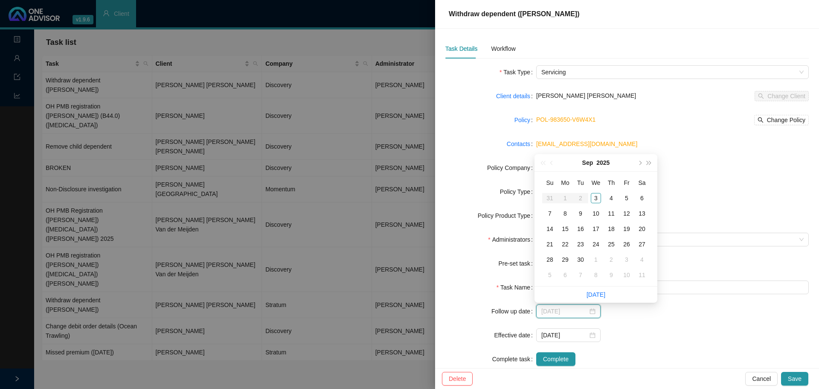
type input "[DATE]"
click at [613, 198] on div "4" at bounding box center [611, 198] width 10 height 10
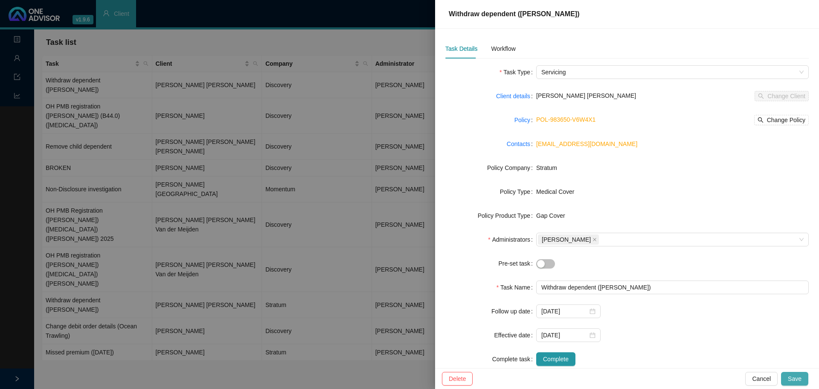
click at [791, 380] on span "Save" at bounding box center [795, 378] width 14 height 9
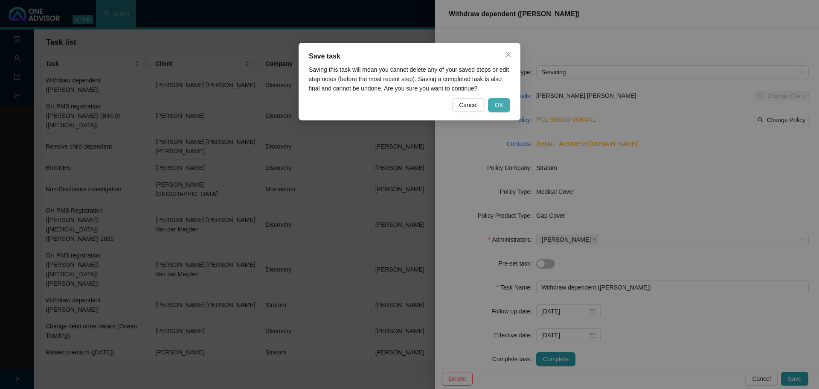
click at [504, 106] on button "OK" at bounding box center [499, 105] width 22 height 14
